Goal: Task Accomplishment & Management: Manage account settings

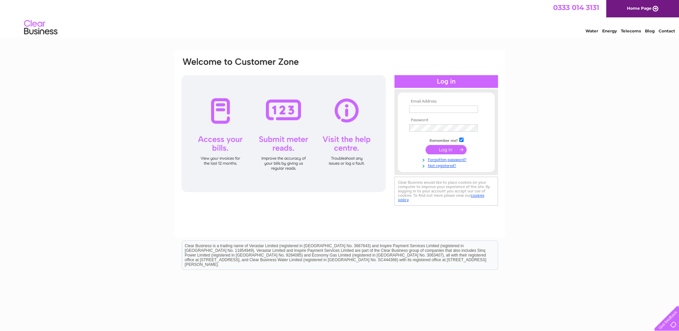
type input "[EMAIL_ADDRESS][DOMAIN_NAME]"
click at [442, 149] on input "submit" at bounding box center [445, 149] width 41 height 9
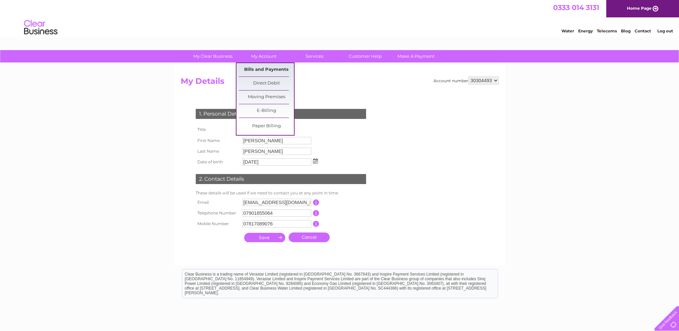
click at [269, 71] on link "Bills and Payments" at bounding box center [266, 69] width 55 height 13
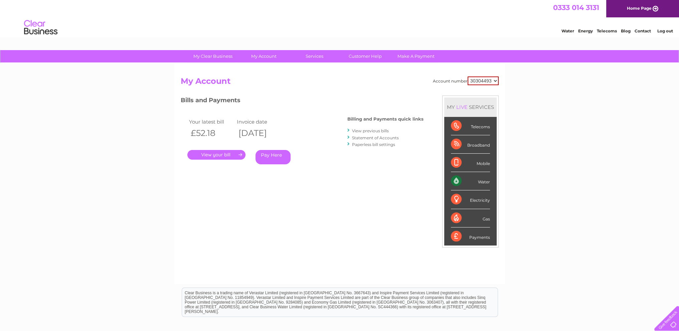
click at [226, 155] on link "." at bounding box center [216, 155] width 58 height 10
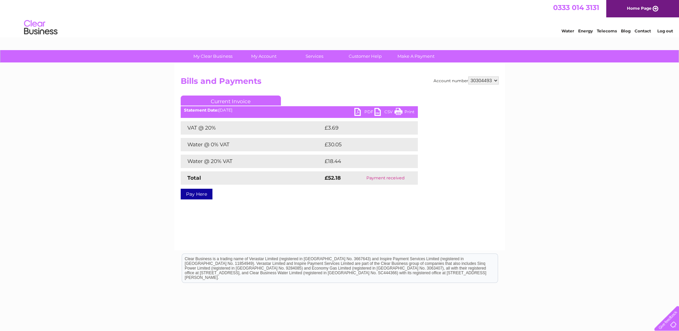
click at [357, 113] on link "PDF" at bounding box center [364, 113] width 20 height 10
click at [358, 112] on link "PDF" at bounding box center [364, 113] width 20 height 10
